Goal: Task Accomplishment & Management: Complete application form

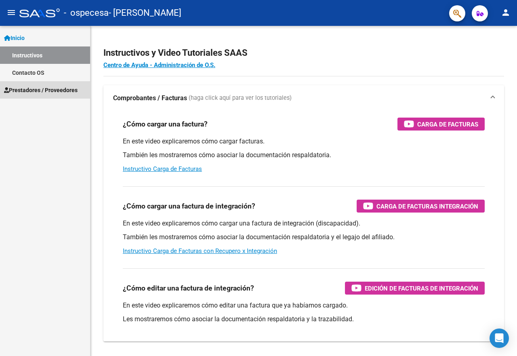
click at [59, 91] on span "Prestadores / Proveedores" at bounding box center [41, 90] width 74 height 9
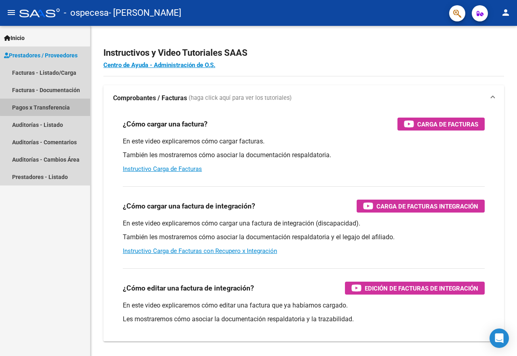
click at [60, 106] on link "Pagos x Transferencia" at bounding box center [45, 107] width 90 height 17
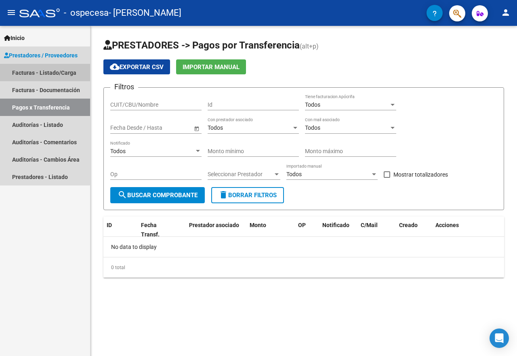
click at [44, 69] on link "Facturas - Listado/Carga" at bounding box center [45, 72] width 90 height 17
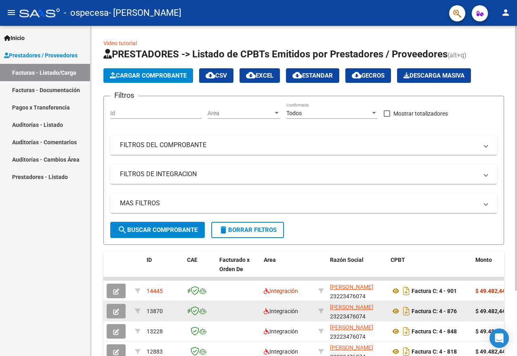
click at [120, 312] on button "button" at bounding box center [116, 311] width 19 height 15
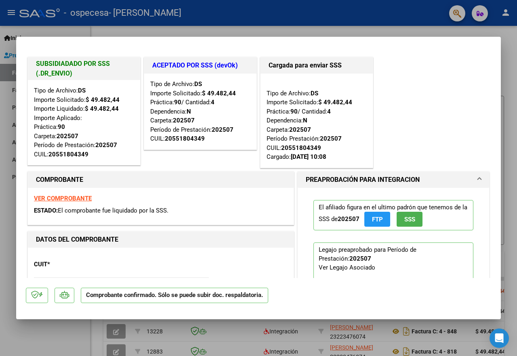
click at [8, 211] on div at bounding box center [258, 178] width 517 height 356
type input "$ 0,00"
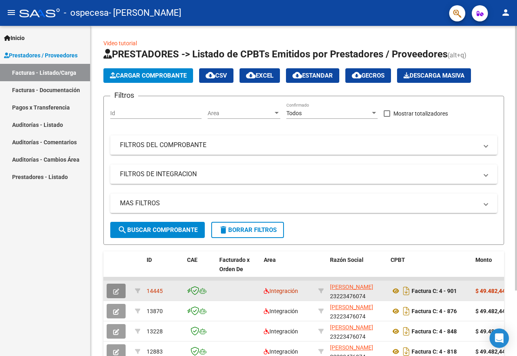
click at [112, 288] on button "button" at bounding box center [116, 291] width 19 height 15
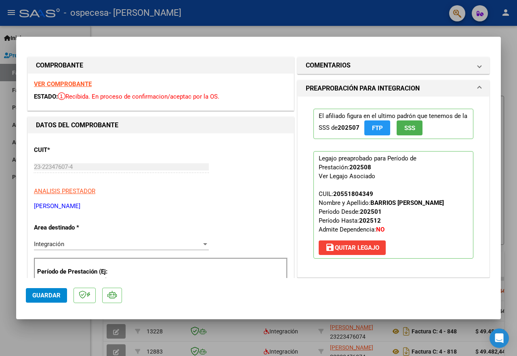
click at [241, 30] on div at bounding box center [258, 178] width 517 height 356
